Goal: Information Seeking & Learning: Learn about a topic

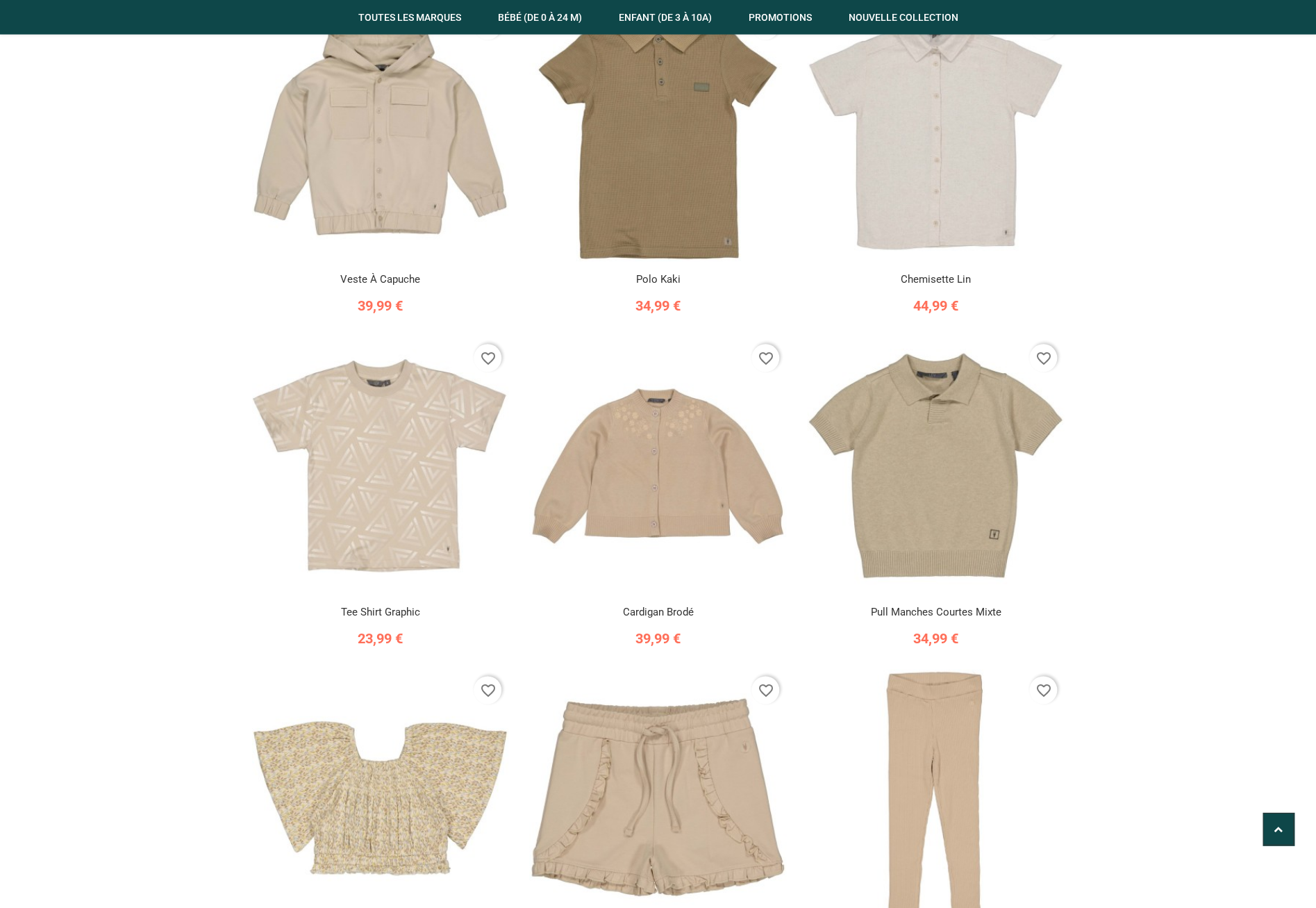
scroll to position [450, 0]
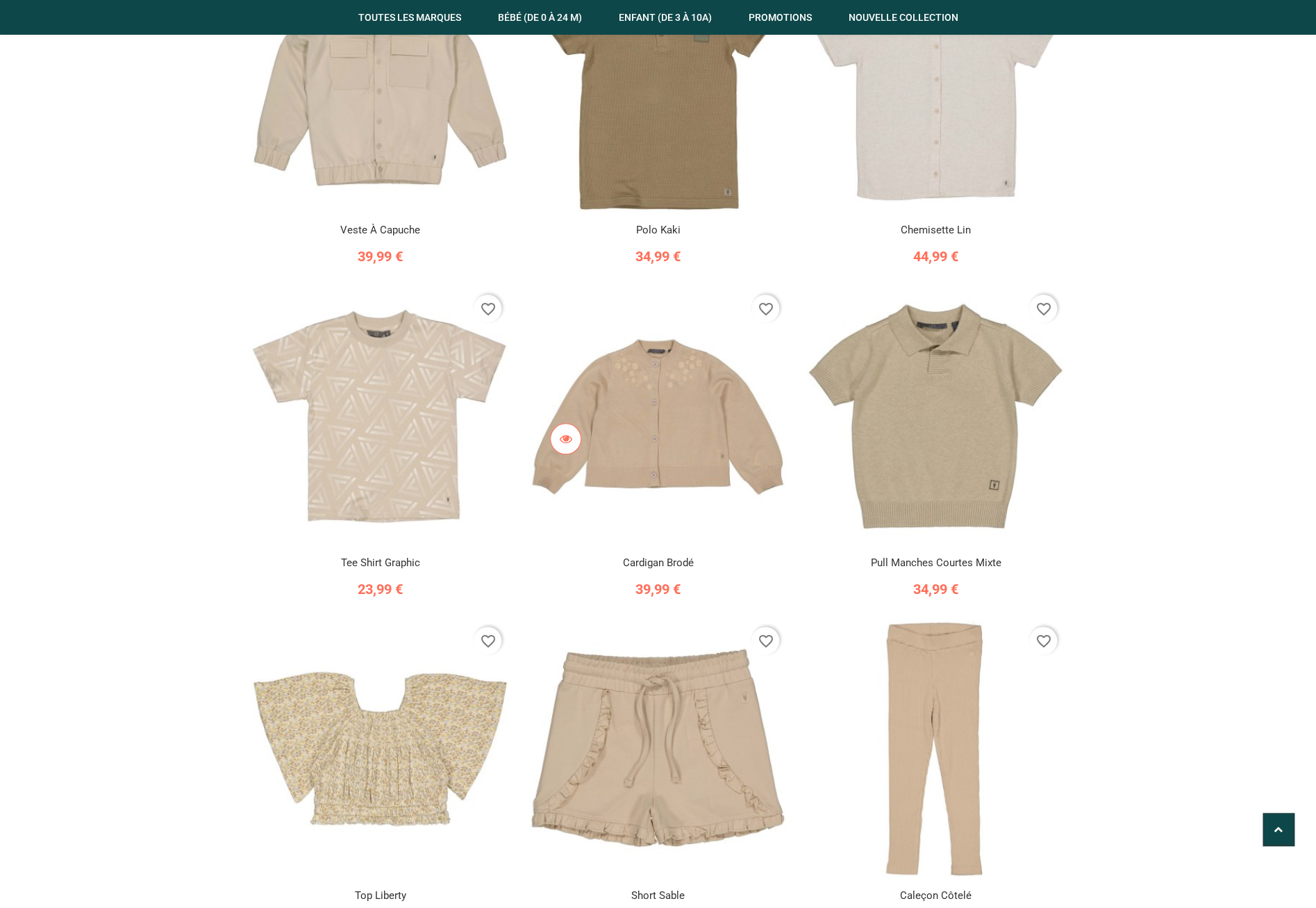
click at [638, 466] on img at bounding box center [657, 415] width 257 height 257
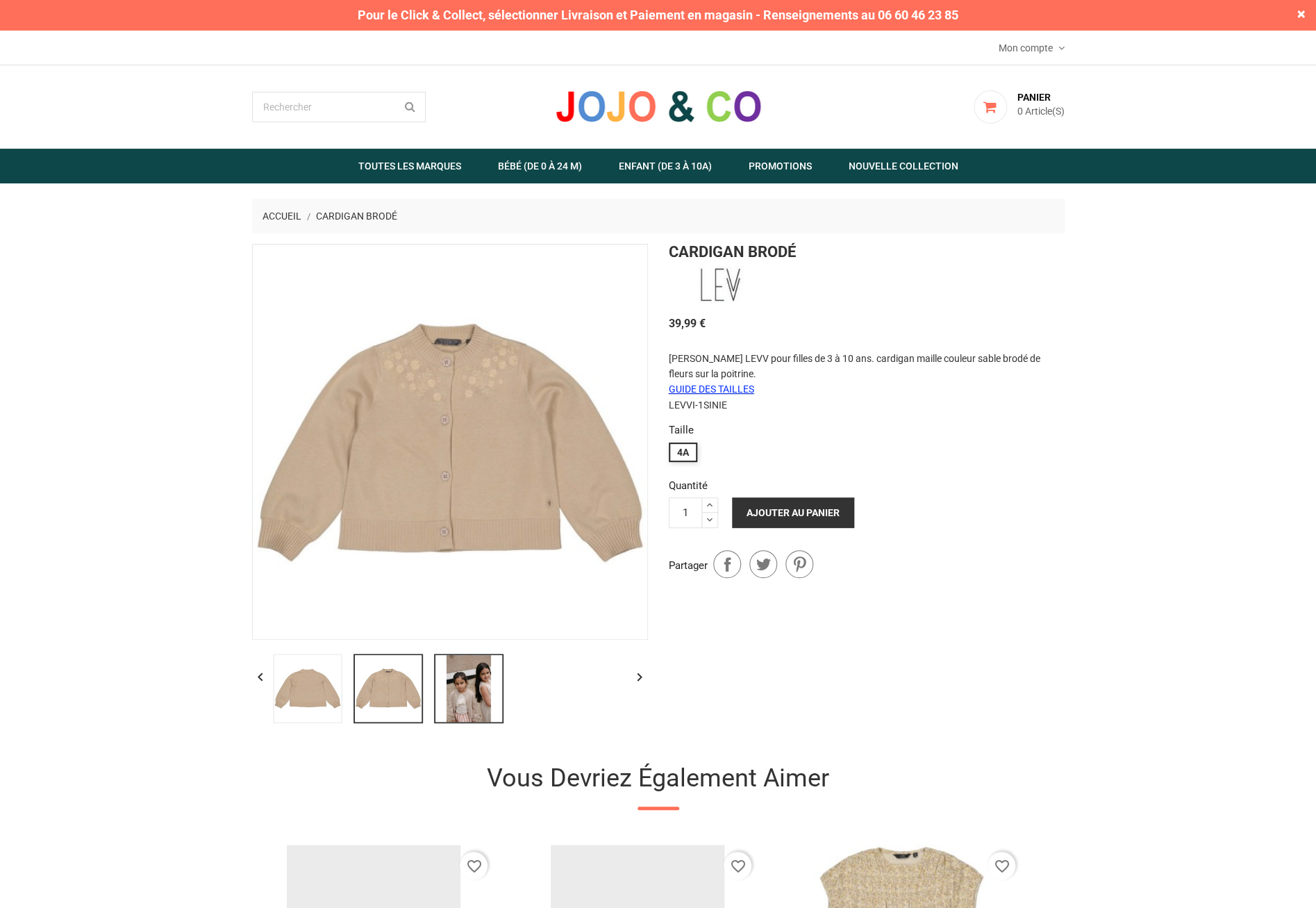
click at [464, 696] on img at bounding box center [468, 688] width 69 height 69
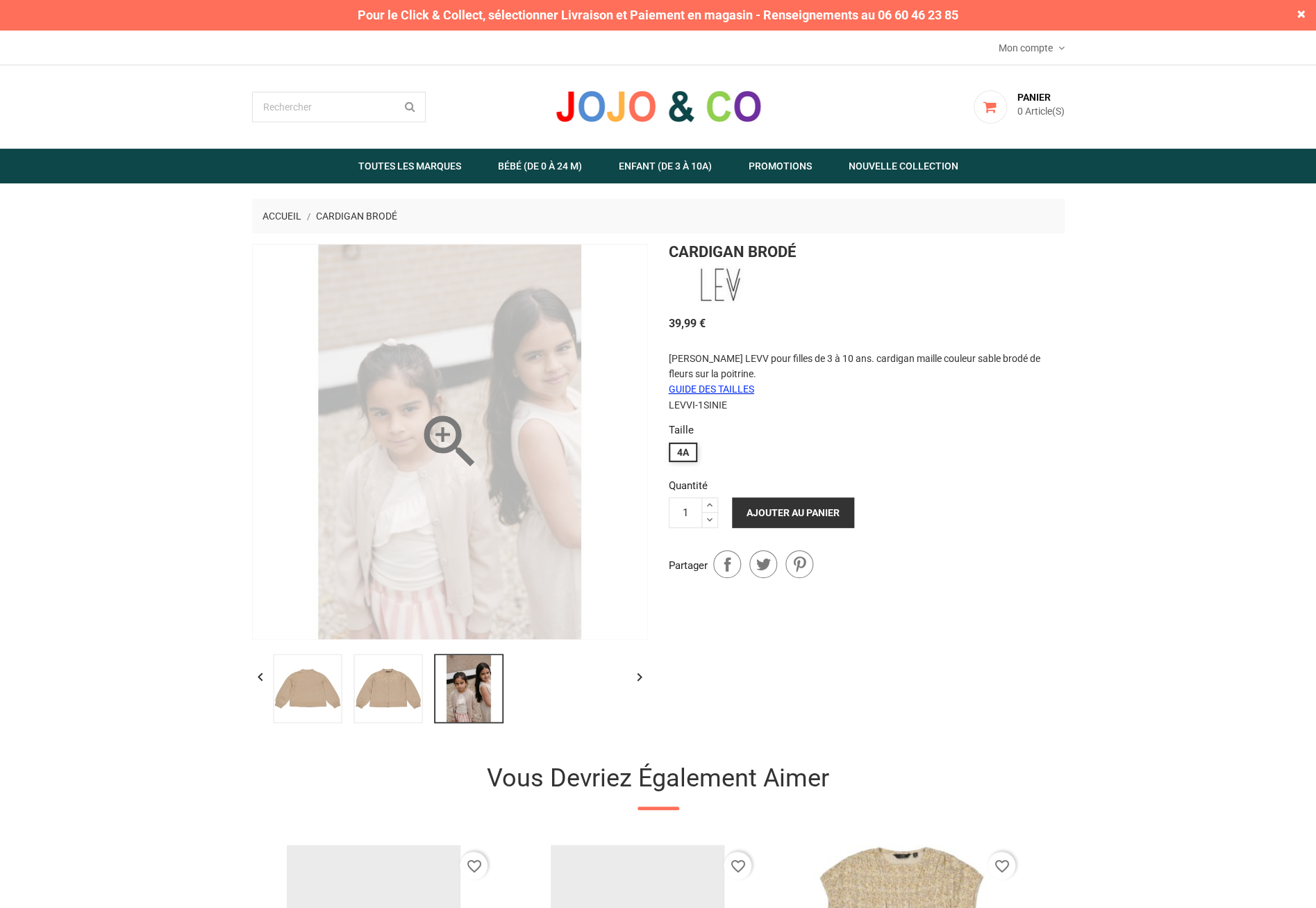
click at [406, 497] on div "" at bounding box center [450, 442] width 396 height 396
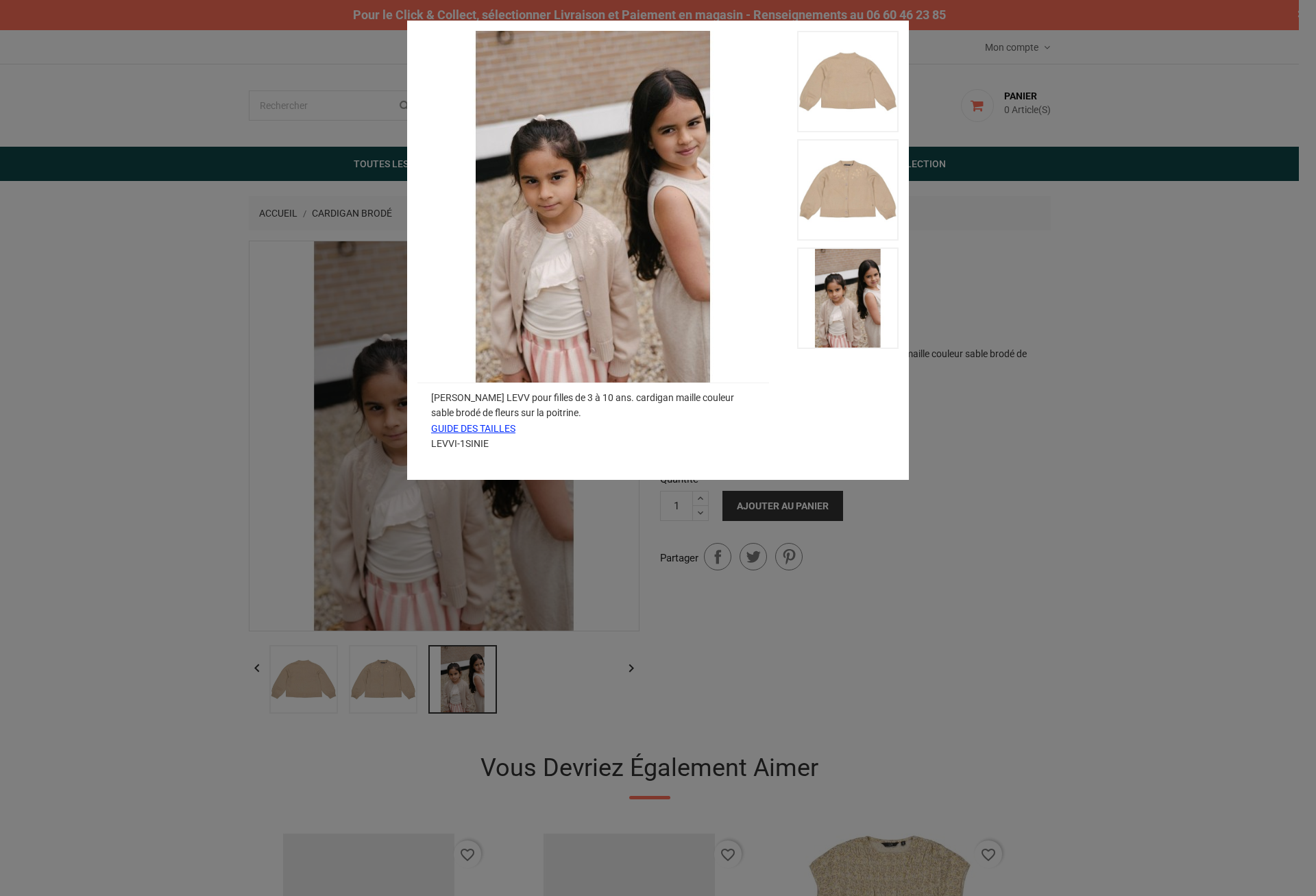
click at [1085, 489] on div "Cardigan LEVV pour filles de 3 à 10 ans. cardigan maille couleur sable brodé de…" at bounding box center [658, 448] width 1316 height 896
